Goal: Task Accomplishment & Management: Manage account settings

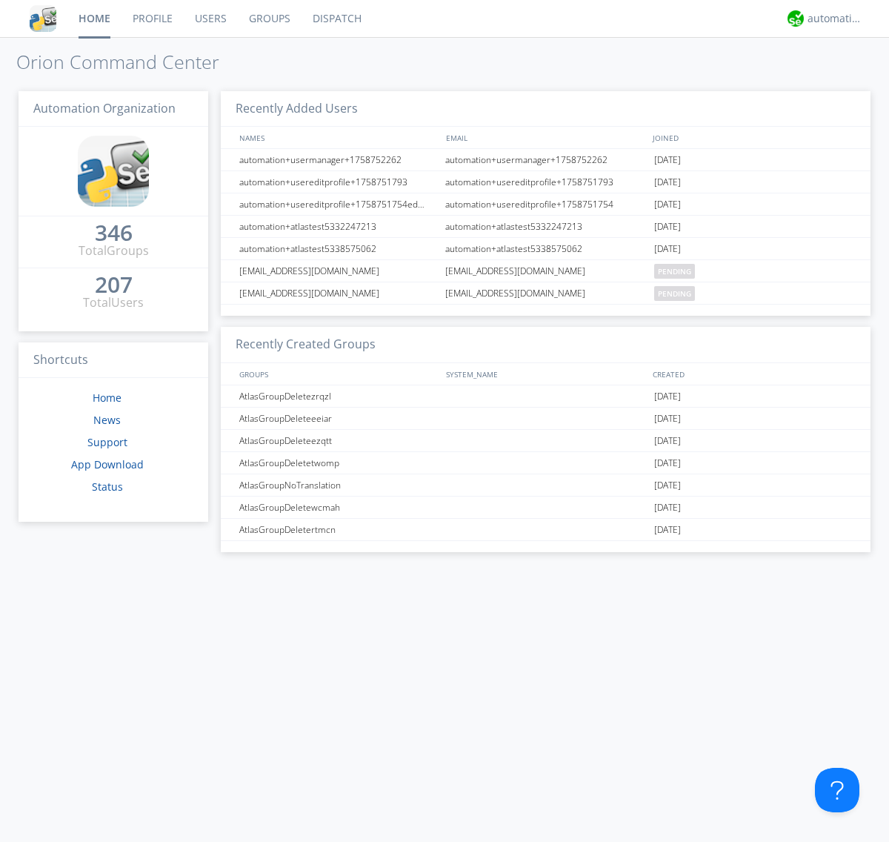
click at [268, 19] on link "Groups" at bounding box center [270, 18] width 64 height 37
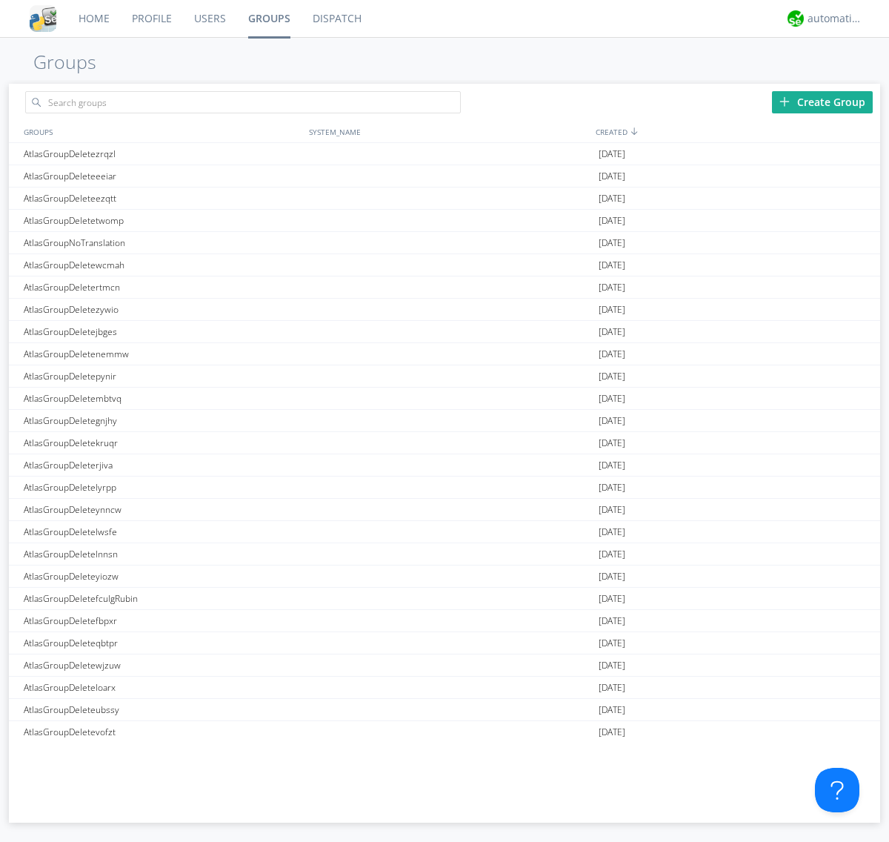
click at [822, 102] on div "Create Group" at bounding box center [822, 102] width 101 height 22
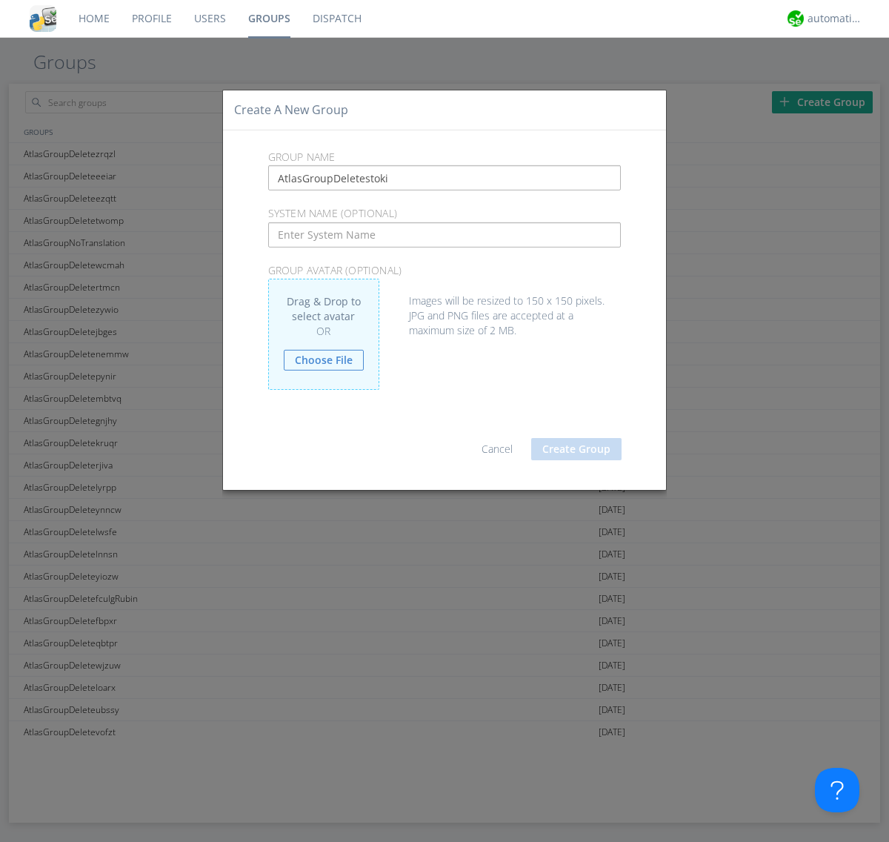
type input "AtlasGroupDeletestoki"
click at [576, 448] on button "Create Group" at bounding box center [576, 449] width 90 height 22
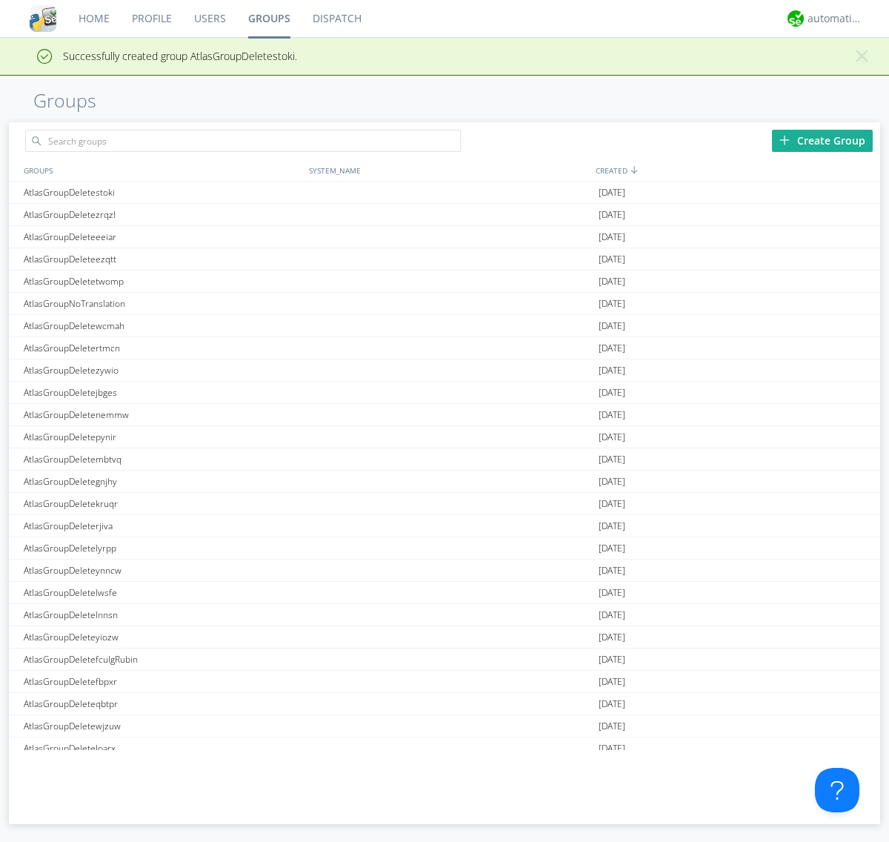
click at [268, 19] on link "Groups" at bounding box center [269, 18] width 64 height 37
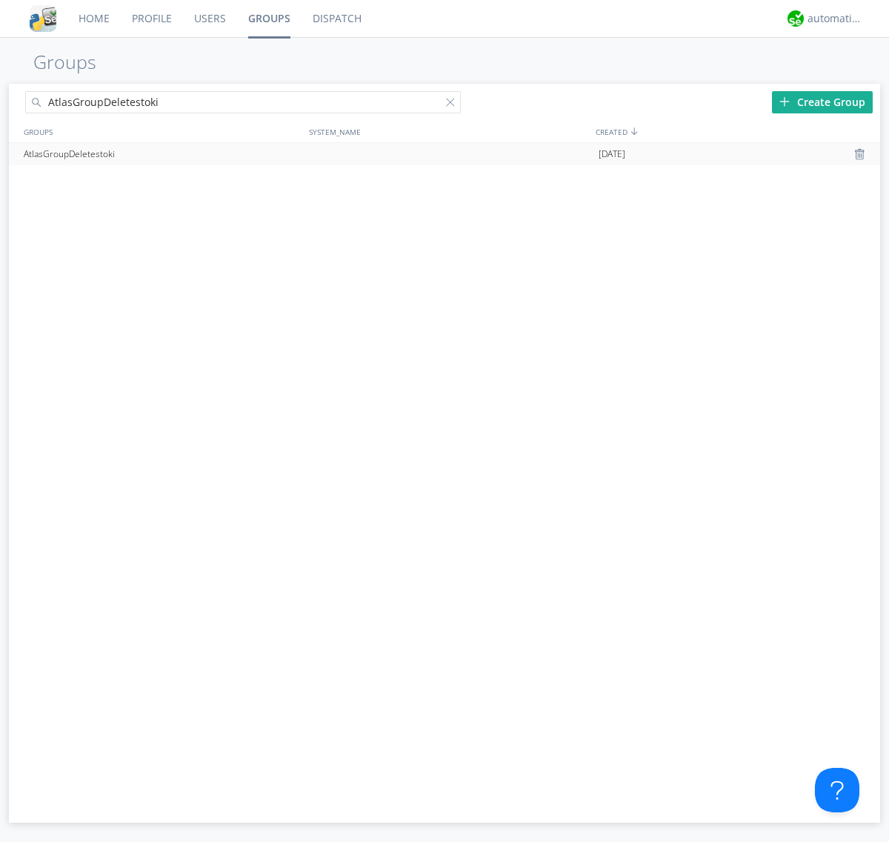
type input "AtlasGroupDeletestoki"
click at [861, 154] on div at bounding box center [861, 154] width 15 height 12
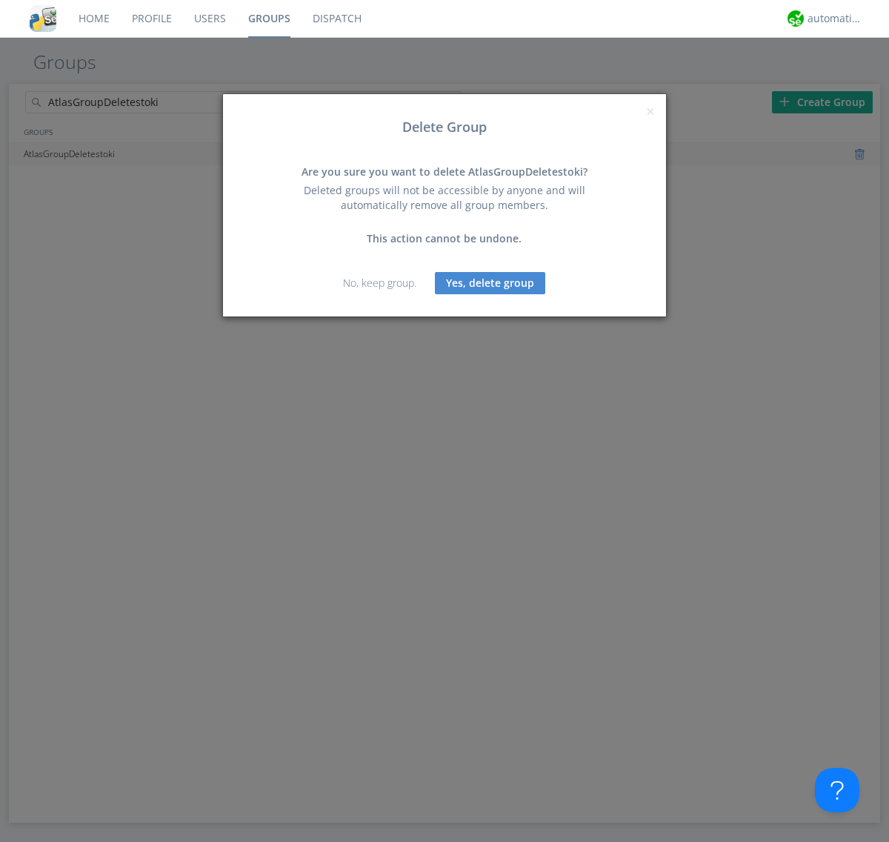
click at [491, 282] on button "Yes, delete group" at bounding box center [490, 283] width 110 height 22
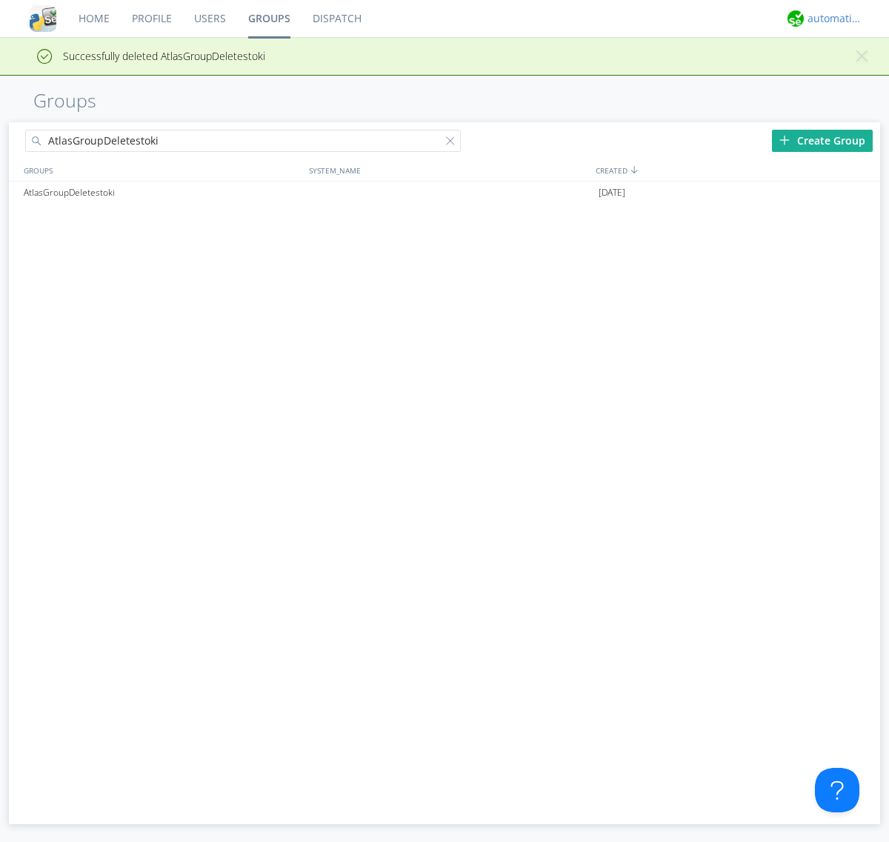
click at [831, 19] on div "automation+atlas" at bounding box center [836, 18] width 56 height 15
